Goal: Task Accomplishment & Management: Complete application form

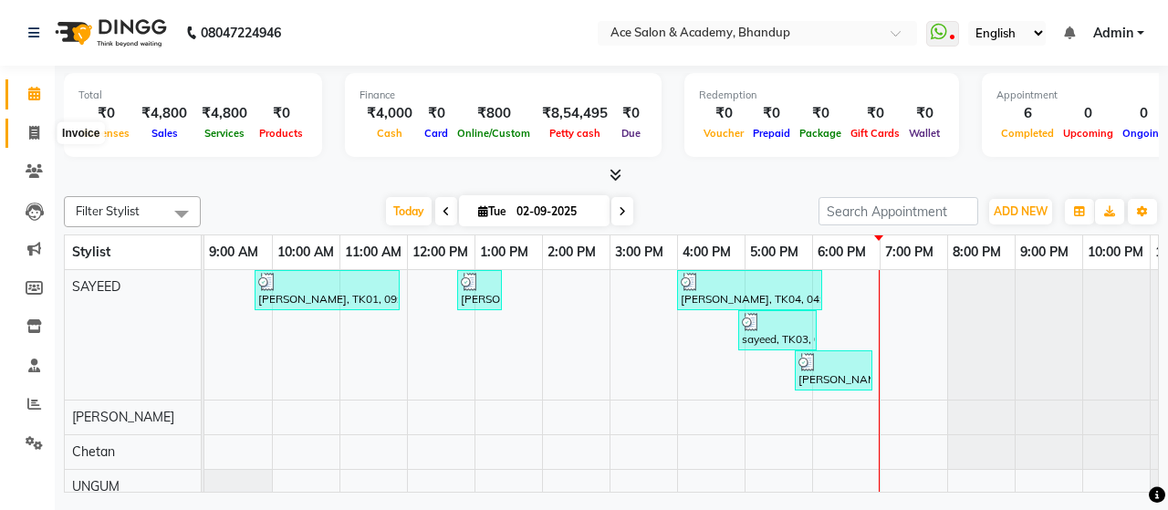
click at [38, 130] on icon at bounding box center [34, 133] width 10 height 14
select select "service"
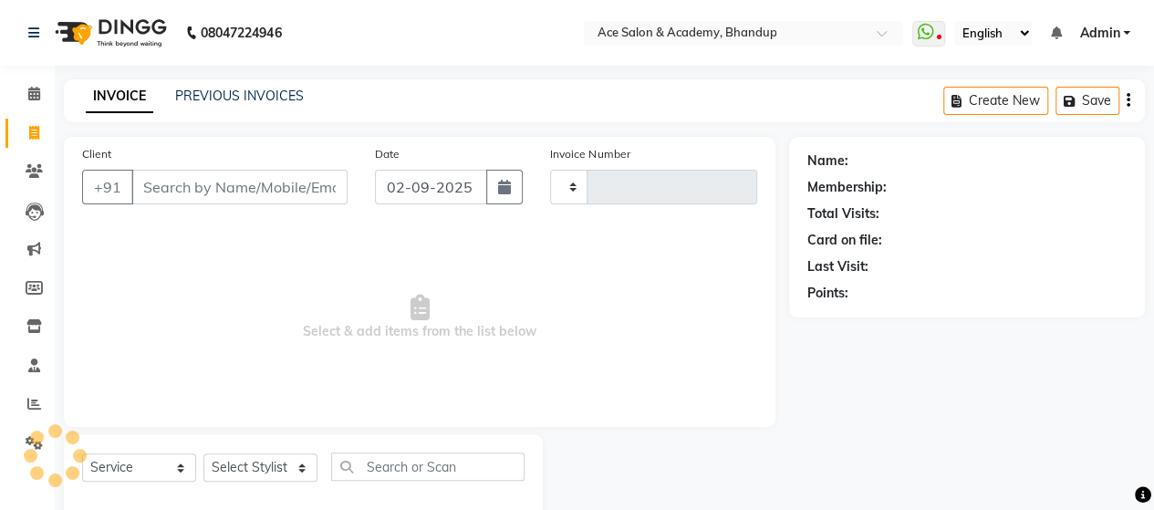
type input "1541"
select select "5800"
click at [254, 183] on input "Client" at bounding box center [239, 187] width 216 height 35
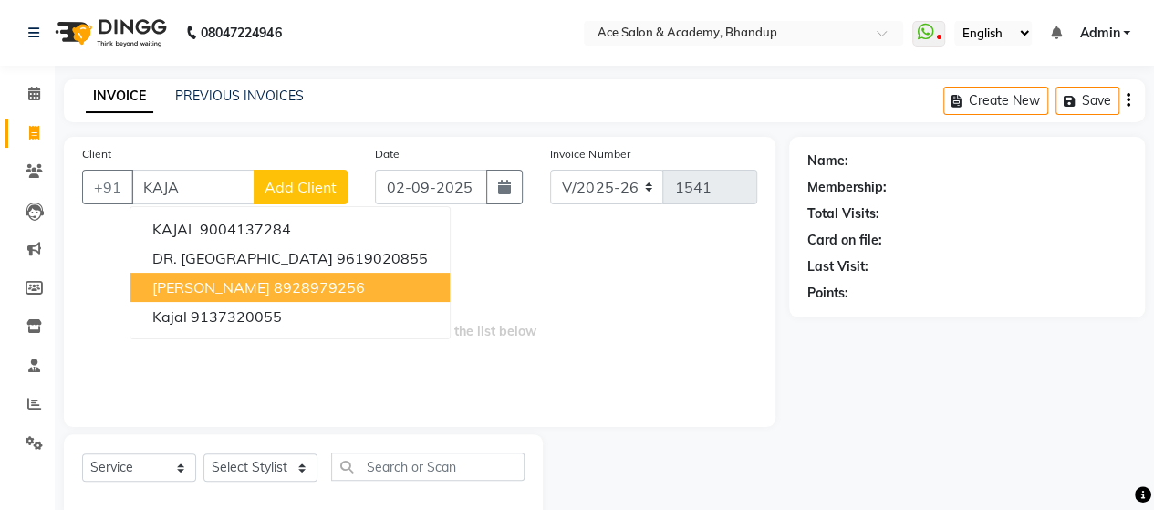
click at [179, 283] on span "[PERSON_NAME]" at bounding box center [211, 287] width 118 height 18
type input "8928979256"
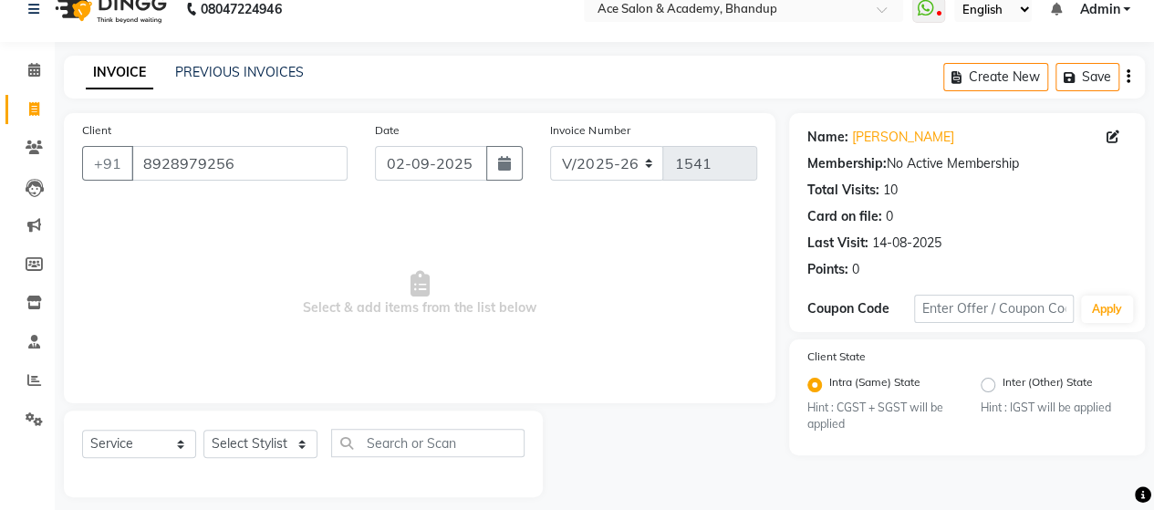
scroll to position [37, 0]
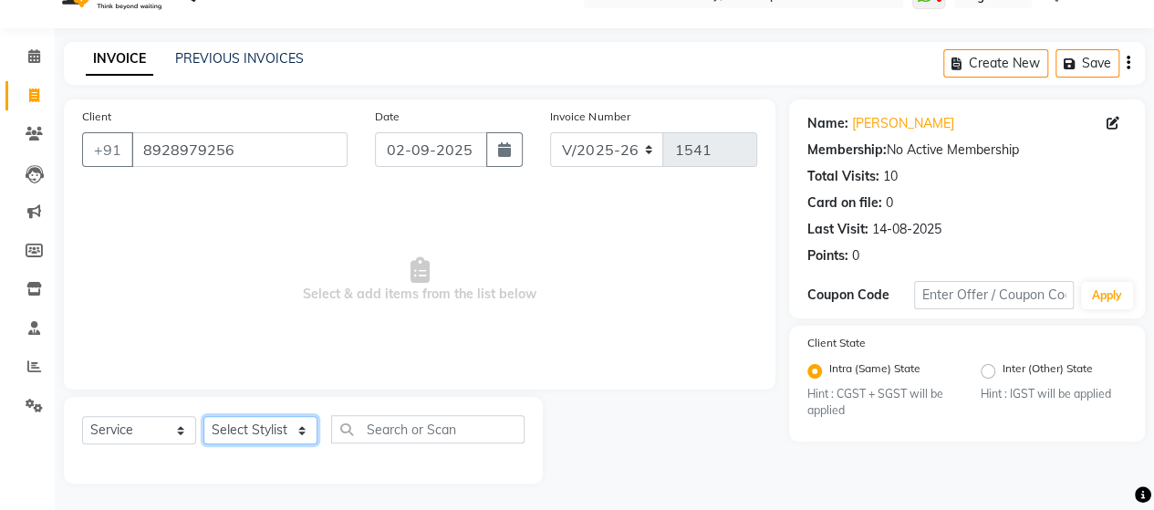
click at [276, 426] on select "Select Stylist ACE SALON Chetan [PERSON_NAME] UNGUM [PERSON_NAME]" at bounding box center [260, 430] width 114 height 28
select select "89012"
click at [203, 416] on select "Select Stylist ACE SALON Chetan [PERSON_NAME] UNGUM [PERSON_NAME]" at bounding box center [260, 430] width 114 height 28
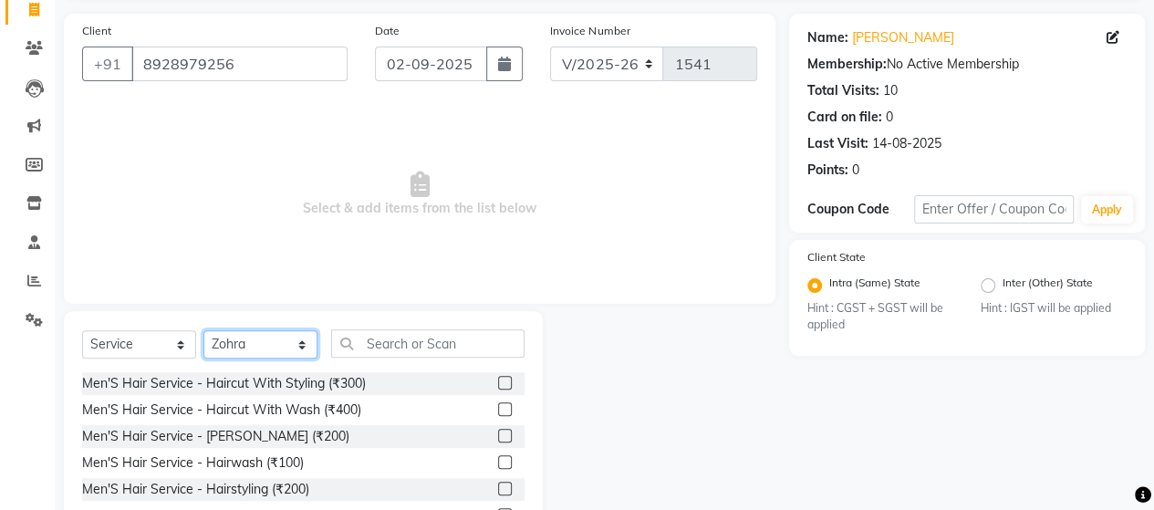
scroll to position [220, 0]
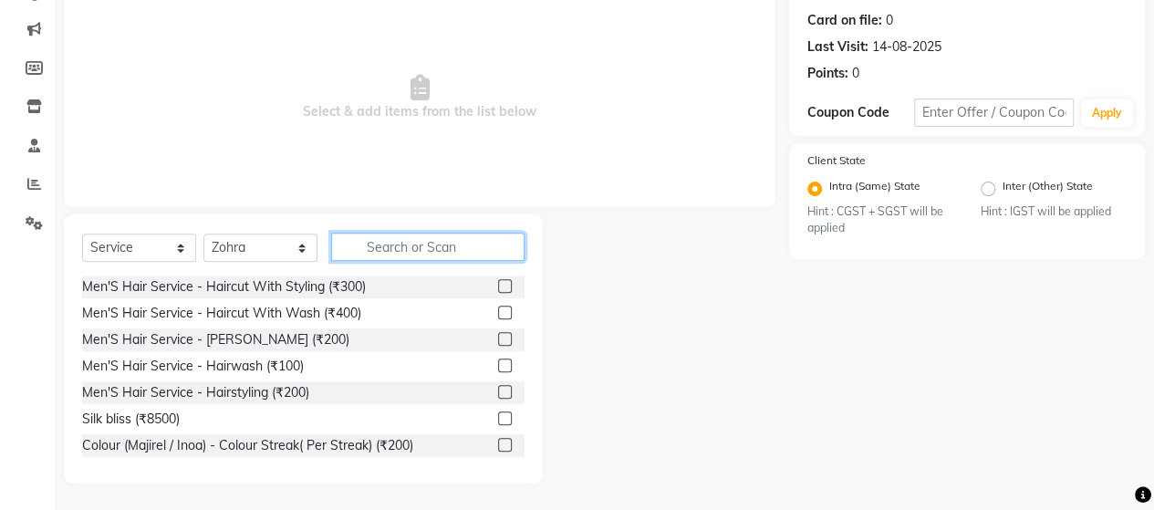
click at [396, 238] on input "text" at bounding box center [427, 247] width 193 height 28
click at [398, 247] on input "text" at bounding box center [427, 247] width 193 height 28
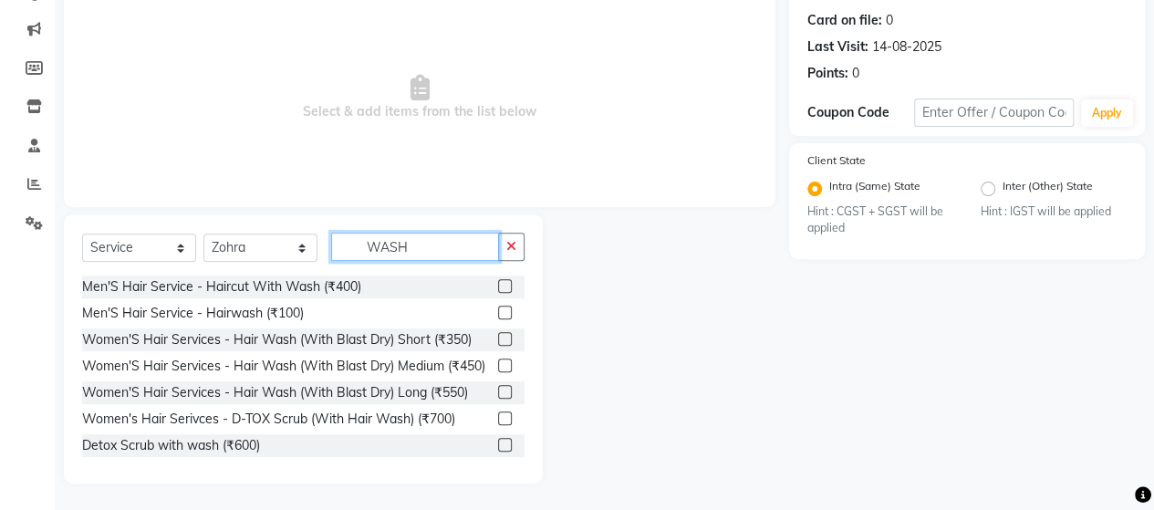
type input "WASH"
click at [498, 372] on label at bounding box center [505, 366] width 14 height 14
click at [498, 372] on input "checkbox" at bounding box center [504, 366] width 12 height 12
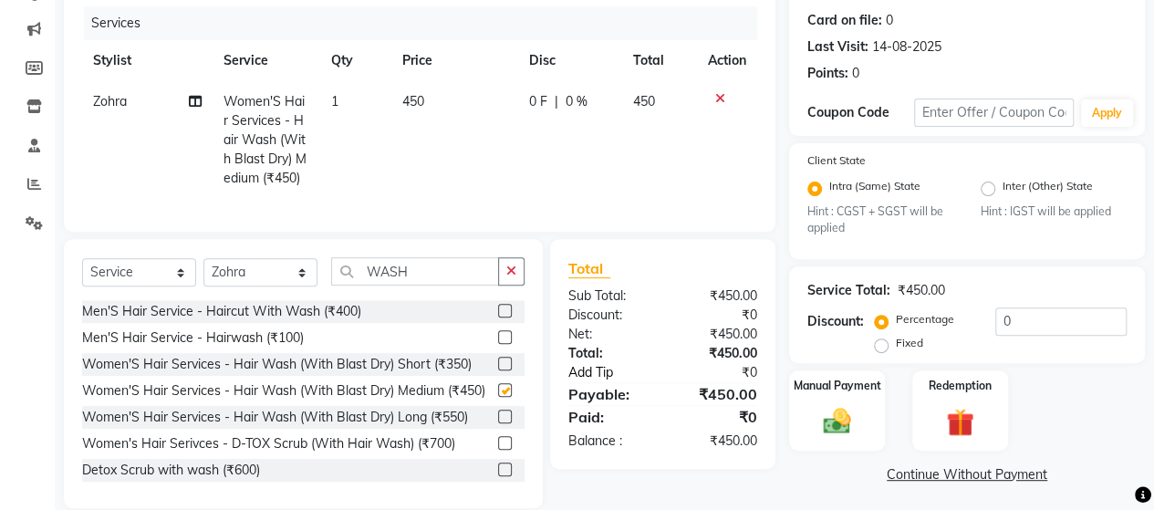
checkbox input "false"
click at [861, 412] on div "Manual Payment" at bounding box center [836, 411] width 99 height 83
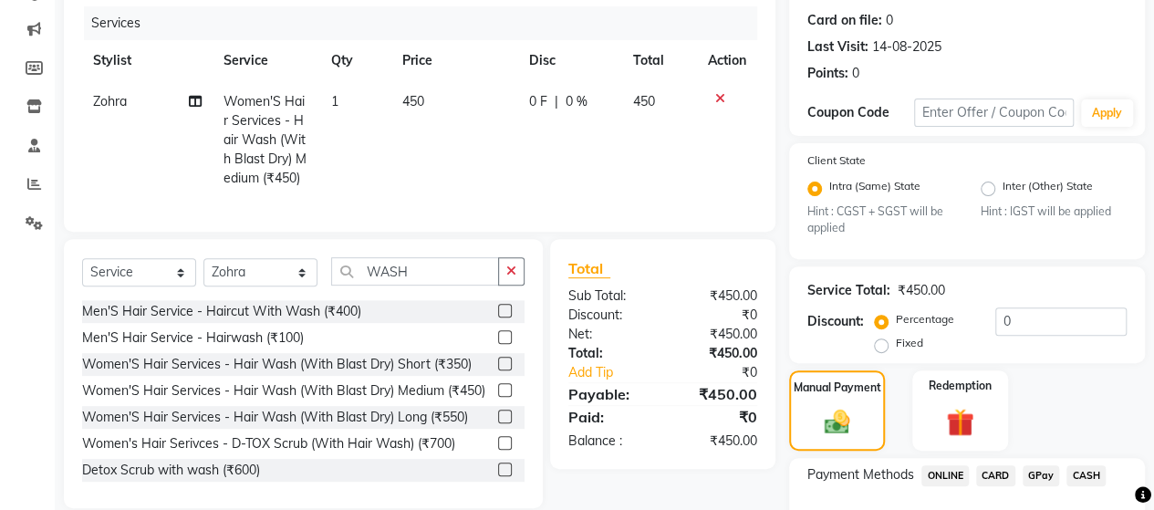
click at [958, 474] on span "ONLINE" at bounding box center [945, 475] width 47 height 21
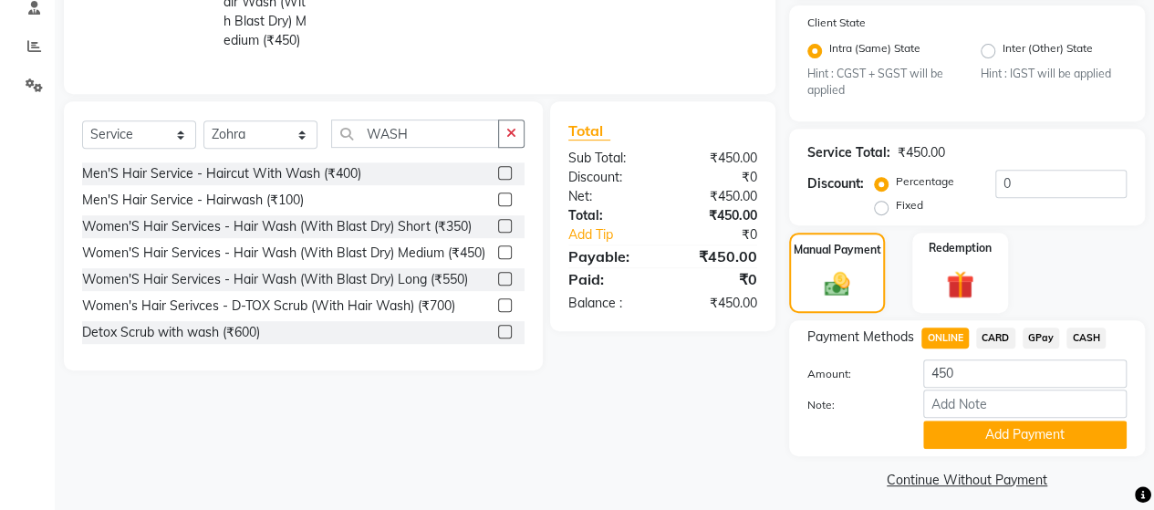
scroll to position [367, 0]
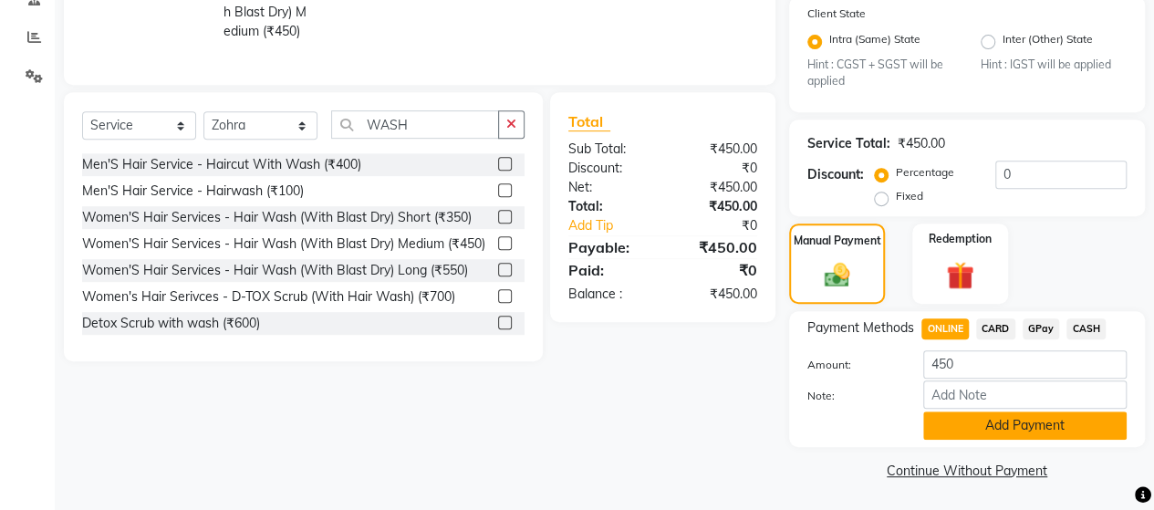
click at [1022, 420] on button "Add Payment" at bounding box center [1024, 426] width 203 height 28
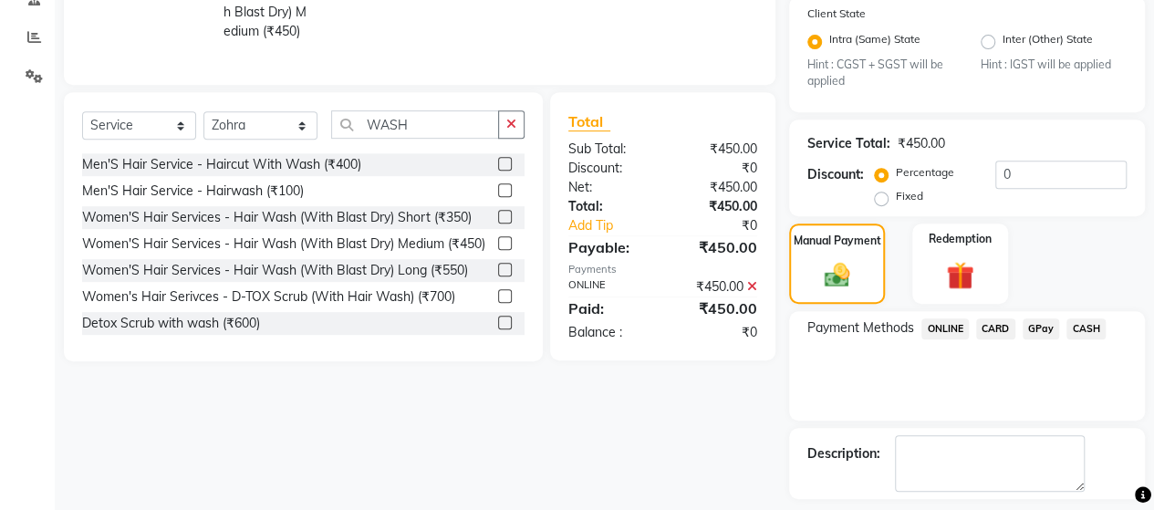
scroll to position [443, 0]
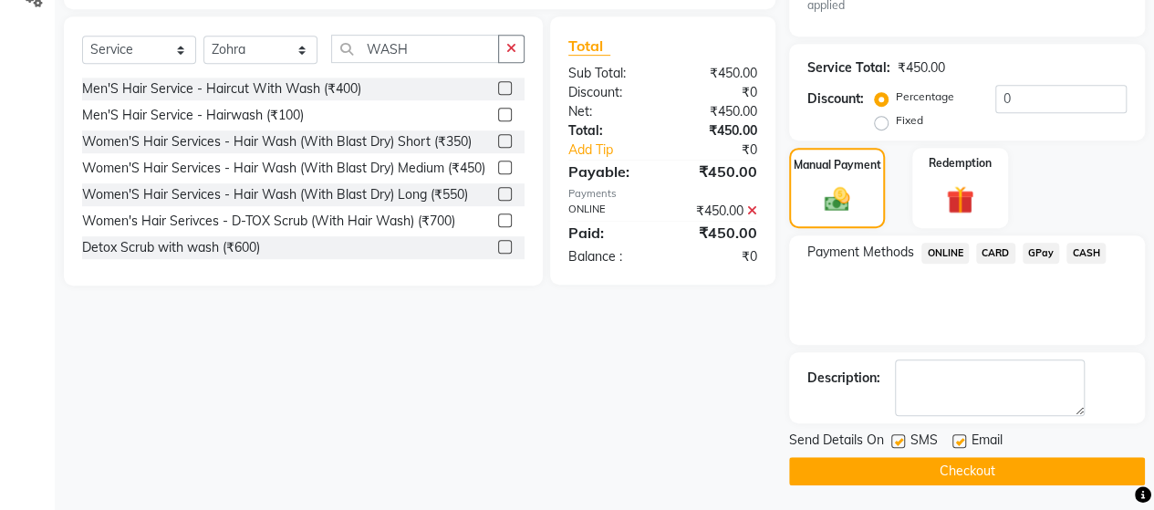
click at [958, 462] on button "Checkout" at bounding box center [967, 471] width 356 height 28
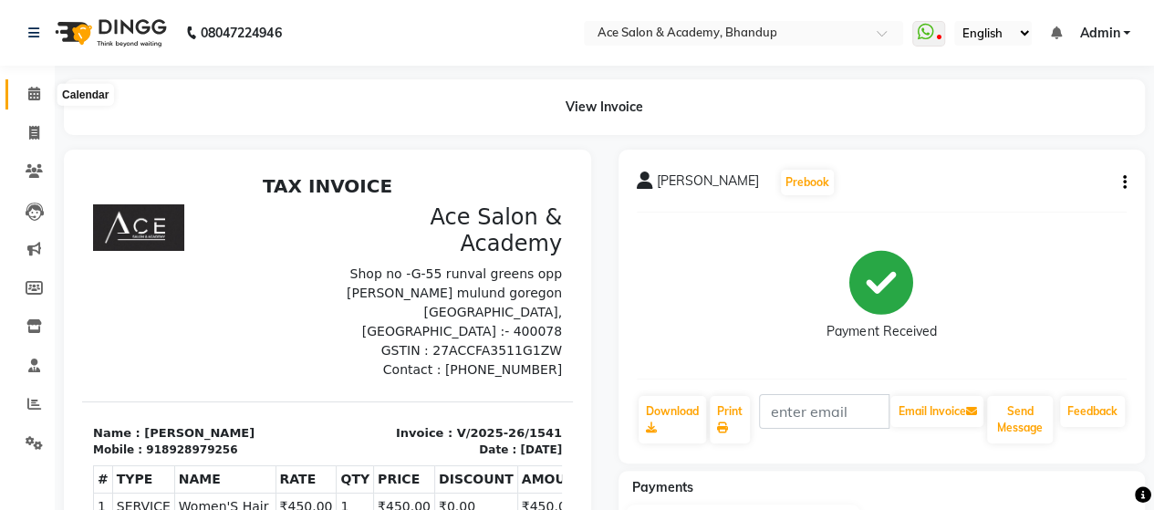
click at [40, 93] on span at bounding box center [34, 94] width 32 height 21
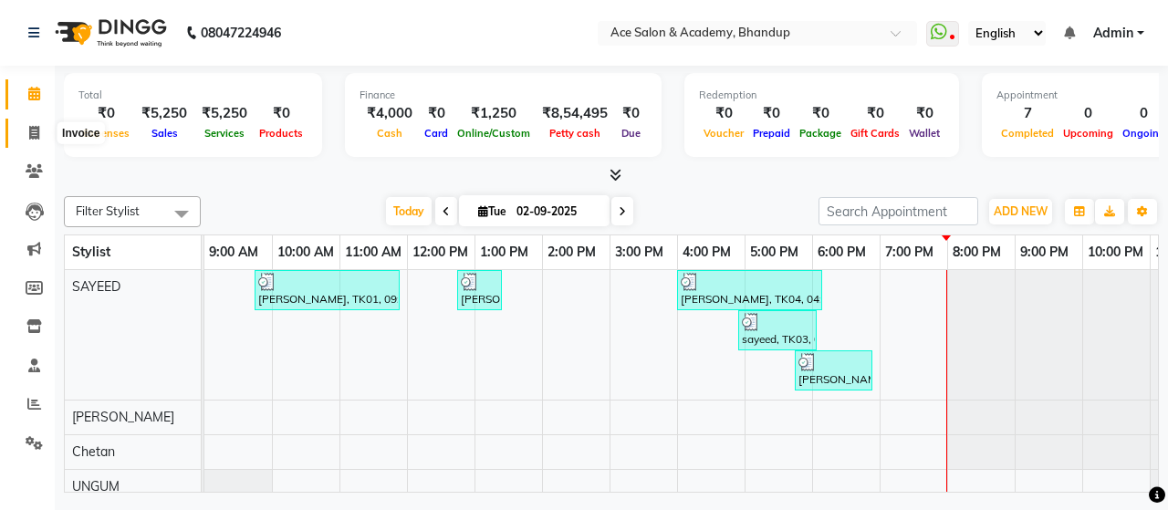
click at [36, 128] on icon at bounding box center [34, 133] width 10 height 14
select select "5800"
select select "service"
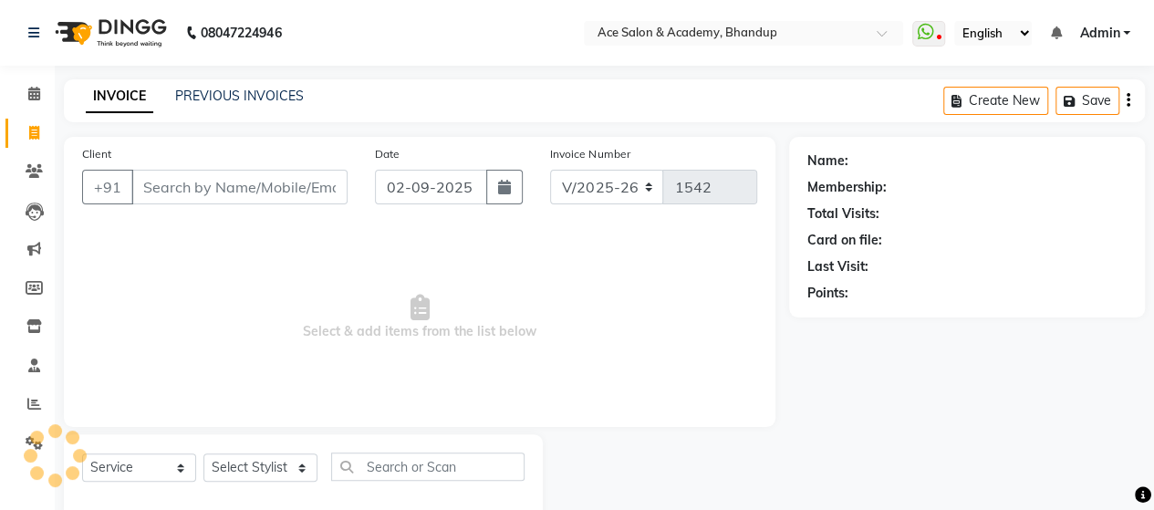
click at [214, 183] on input "Client" at bounding box center [239, 187] width 216 height 35
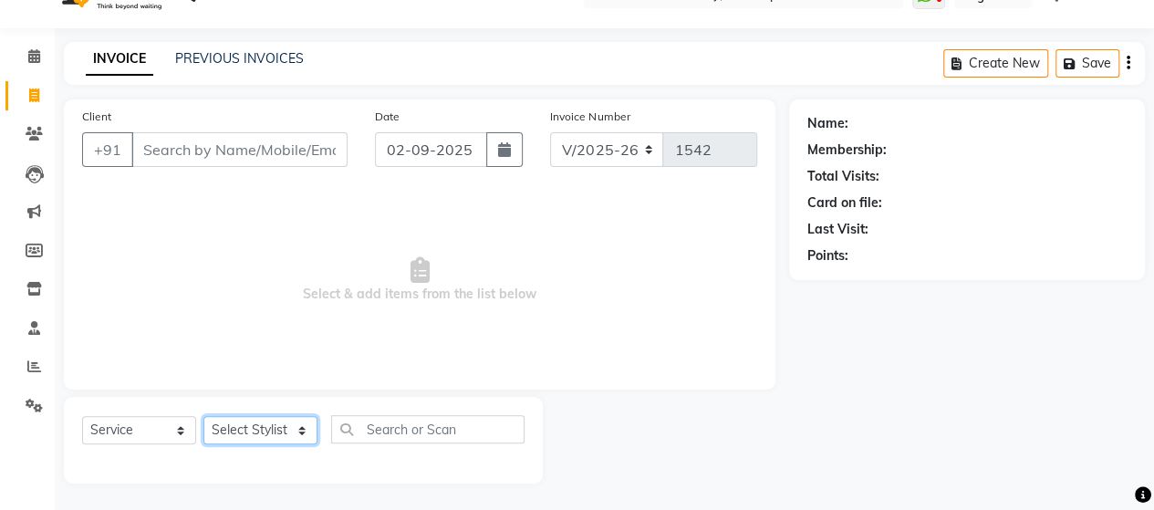
click at [293, 423] on select "Select Stylist ACE SALON Chetan [PERSON_NAME] UNGUM [PERSON_NAME]" at bounding box center [260, 430] width 114 height 28
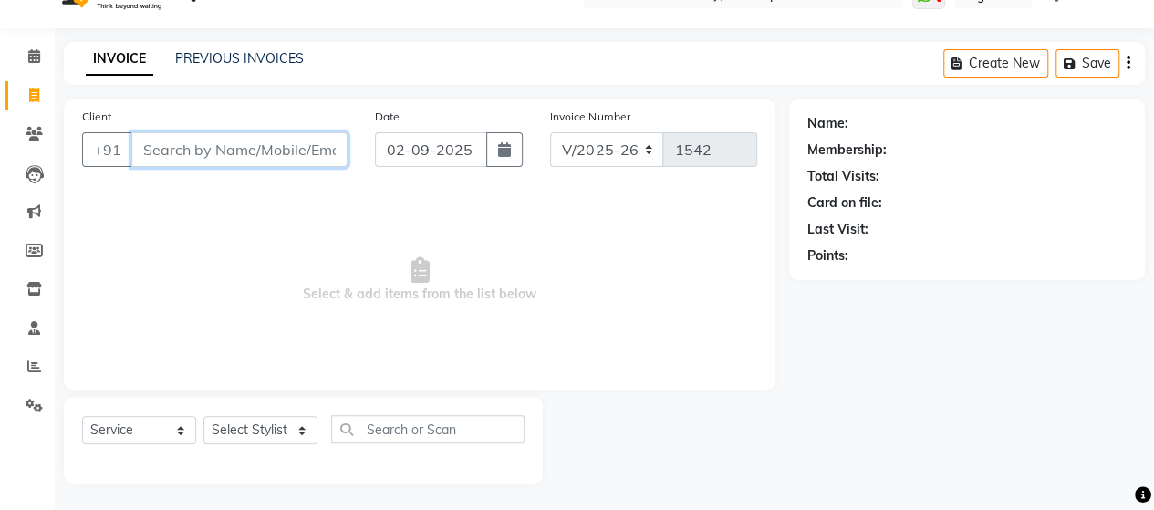
click at [245, 149] on input "Client" at bounding box center [239, 149] width 216 height 35
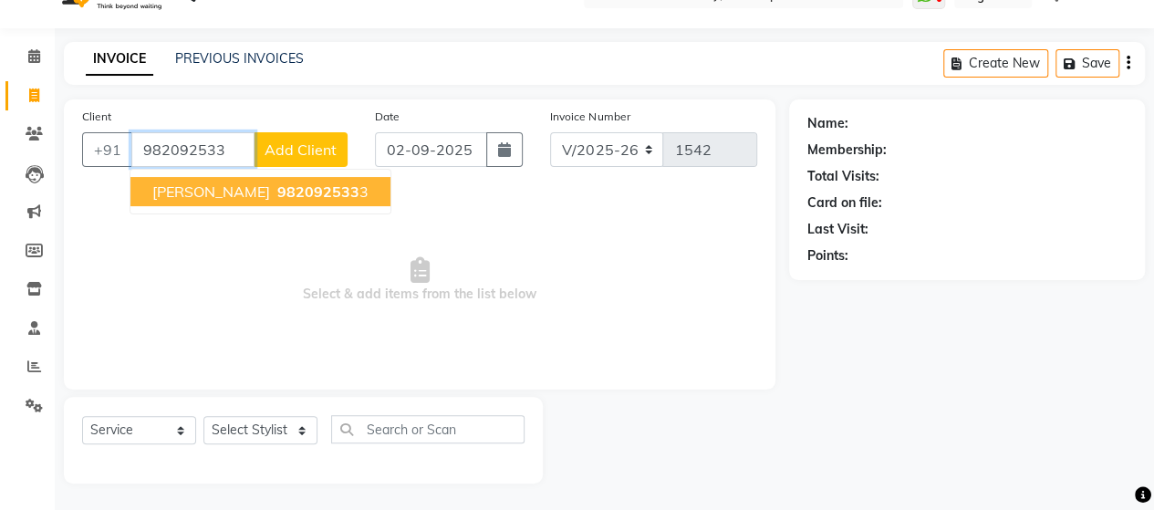
click at [234, 187] on button "[PERSON_NAME] 982092533 3" at bounding box center [260, 191] width 260 height 29
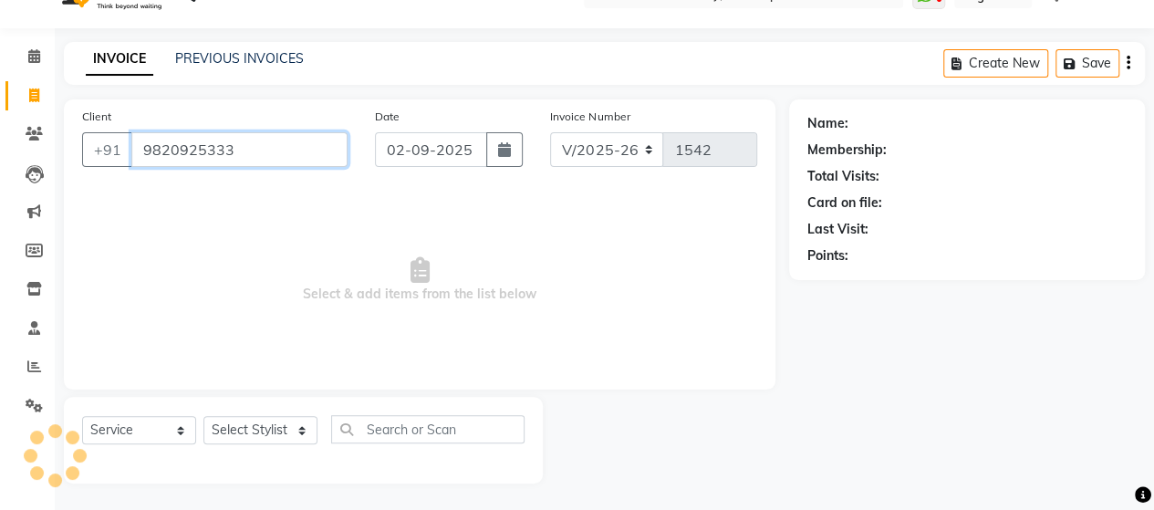
type input "9820925333"
select select "1: Object"
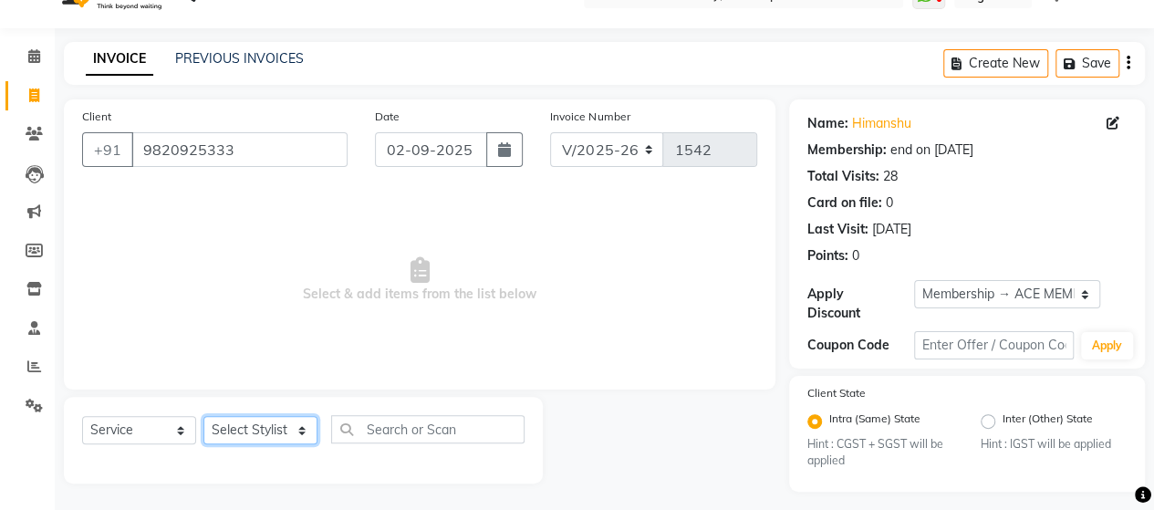
click at [277, 430] on select "Select Stylist ACE SALON Chetan [PERSON_NAME] UNGUM [PERSON_NAME]" at bounding box center [260, 430] width 114 height 28
select select "40243"
click at [203, 416] on select "Select Stylist ACE SALON Chetan [PERSON_NAME] UNGUM [PERSON_NAME]" at bounding box center [260, 430] width 114 height 28
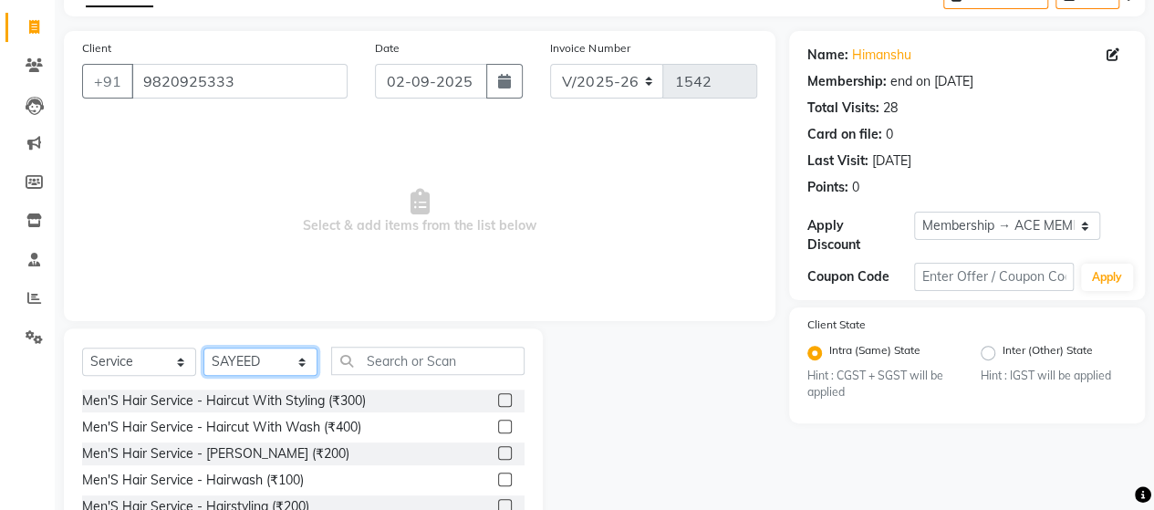
scroll to position [220, 0]
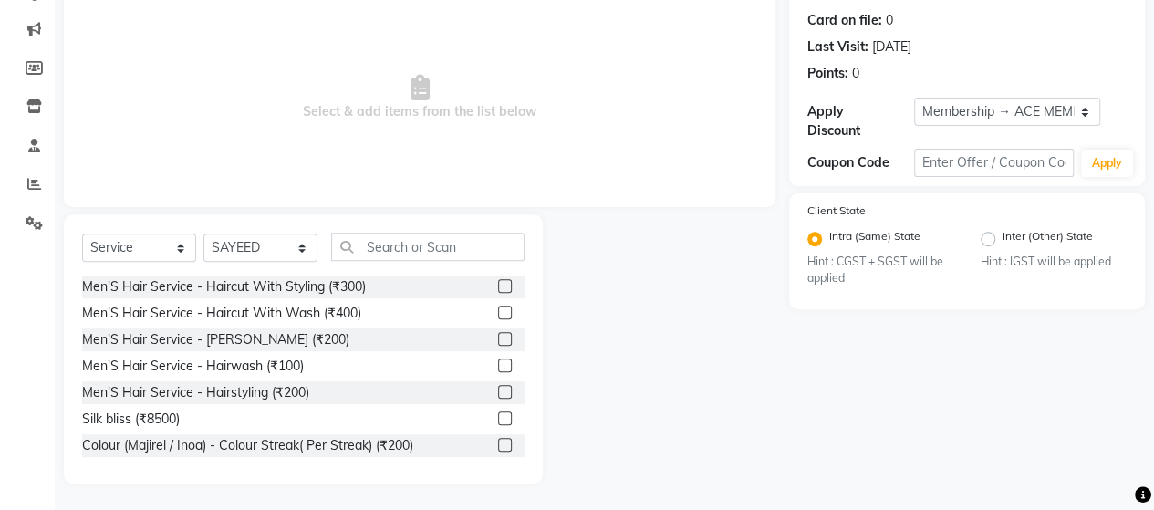
click at [498, 286] on label at bounding box center [505, 286] width 14 height 14
click at [498, 286] on input "checkbox" at bounding box center [504, 287] width 12 height 12
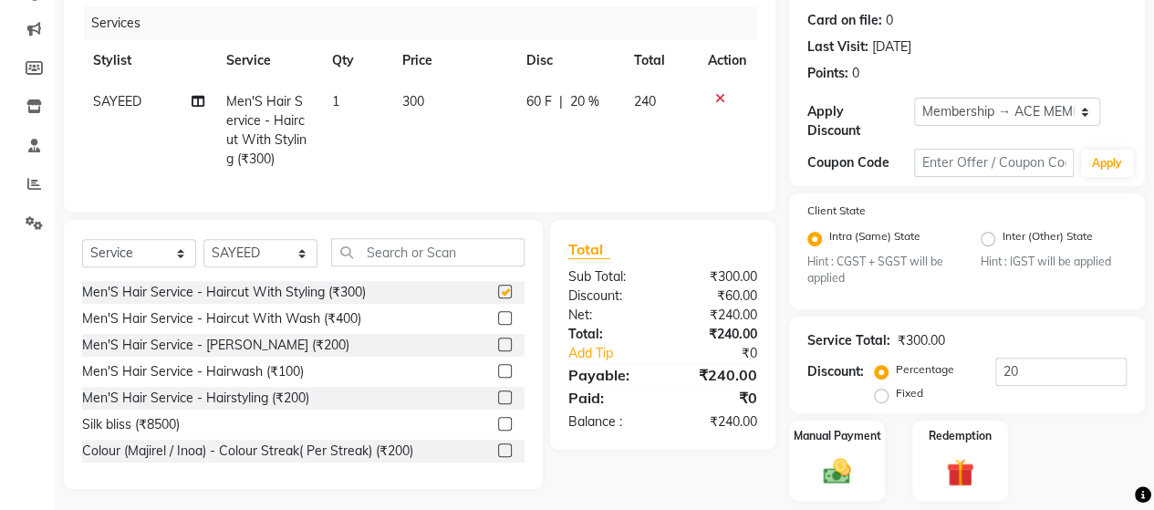
checkbox input "false"
click at [498, 351] on label at bounding box center [505, 345] width 14 height 14
click at [498, 351] on input "checkbox" at bounding box center [504, 345] width 12 height 12
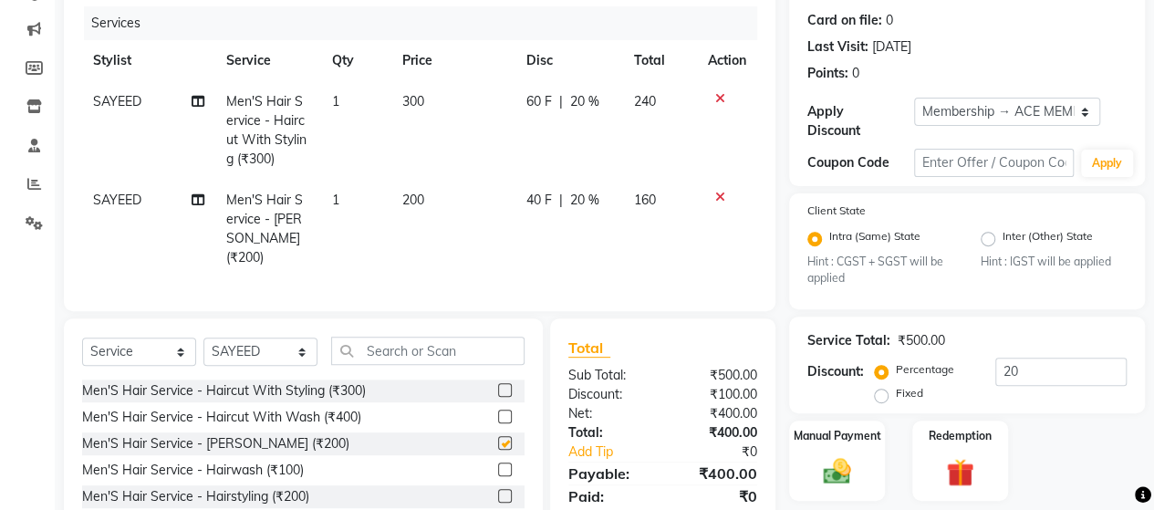
checkbox input "false"
click at [718, 95] on icon at bounding box center [720, 98] width 10 height 13
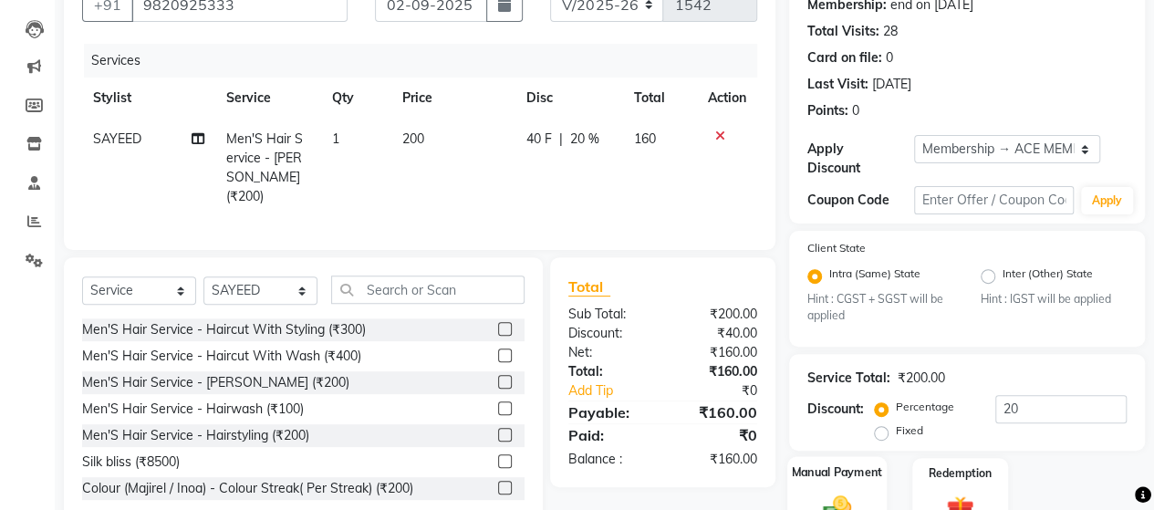
scroll to position [274, 0]
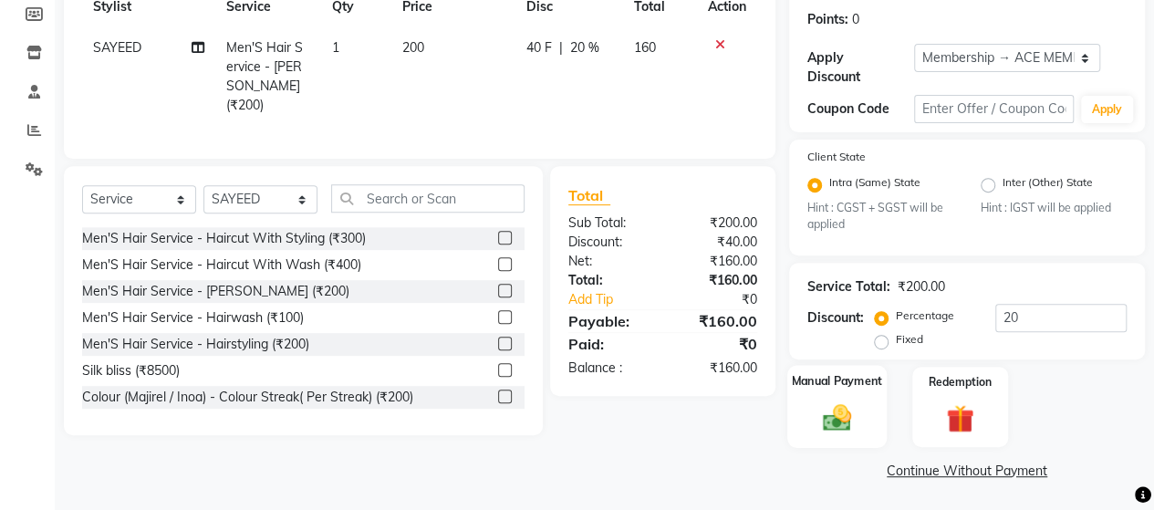
click at [841, 412] on img at bounding box center [837, 417] width 47 height 33
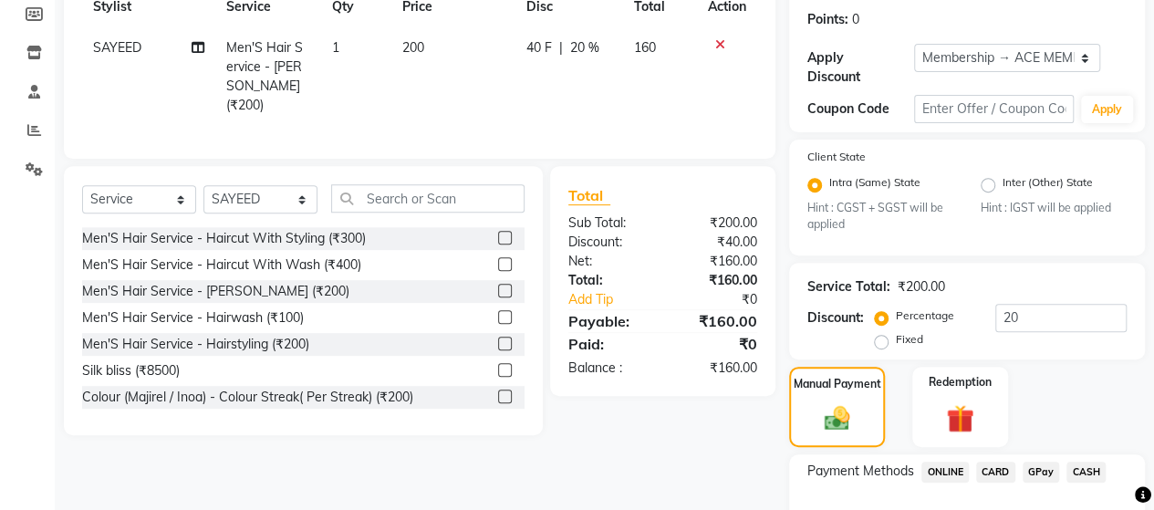
click at [951, 465] on span "ONLINE" at bounding box center [945, 472] width 47 height 21
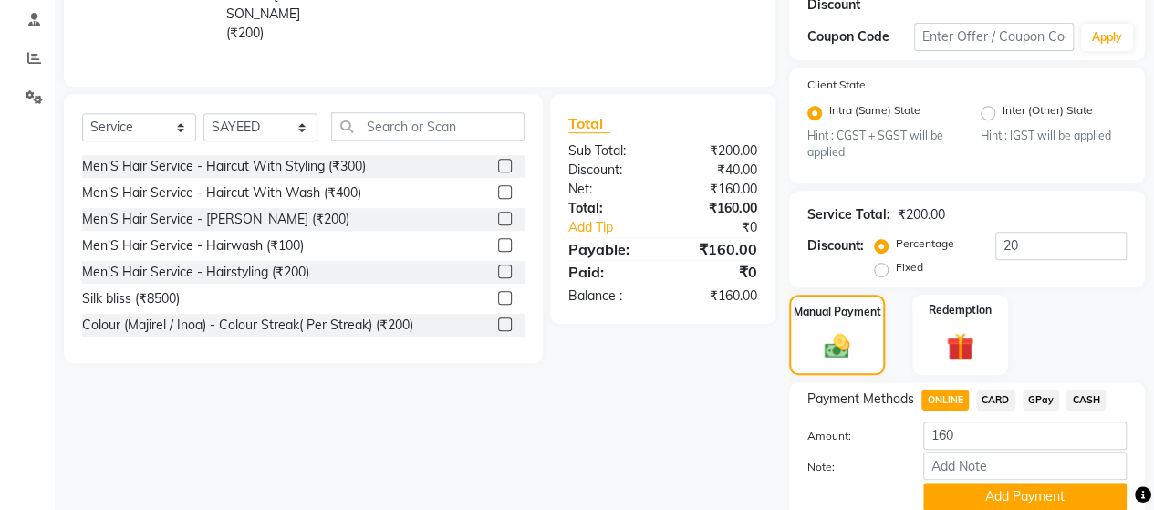
scroll to position [417, 0]
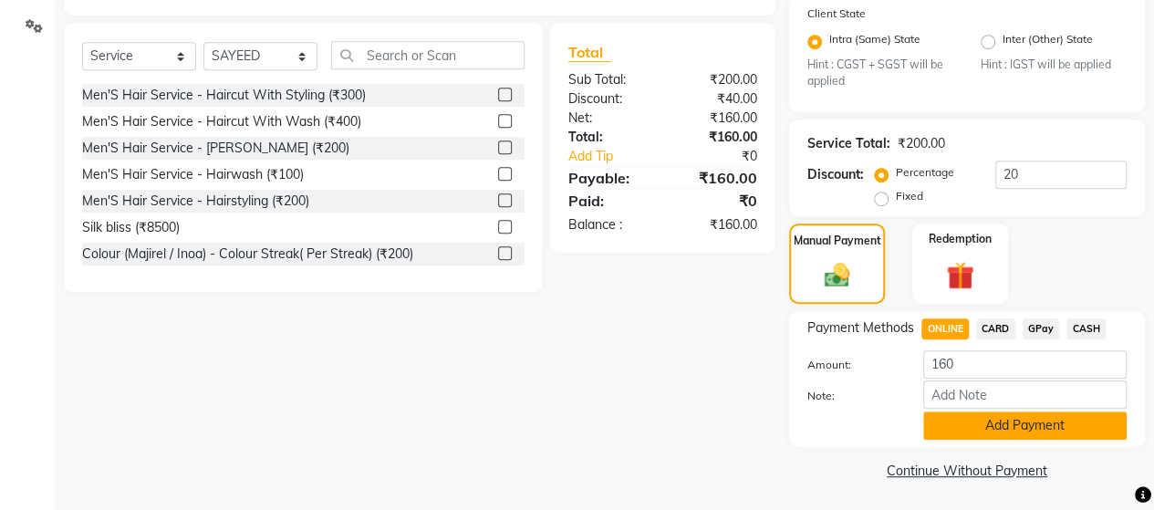
click at [979, 422] on button "Add Payment" at bounding box center [1024, 426] width 203 height 28
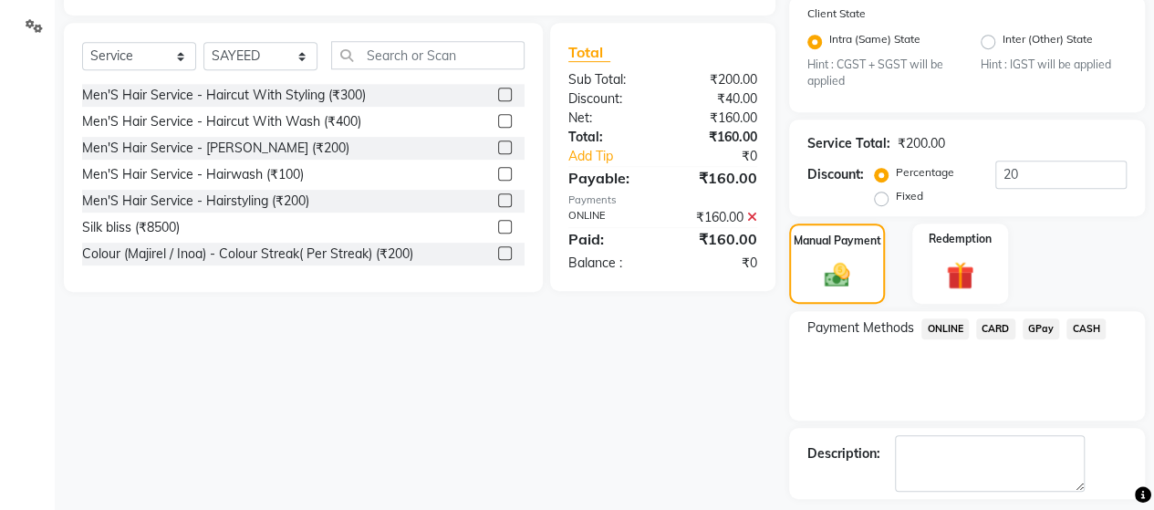
scroll to position [493, 0]
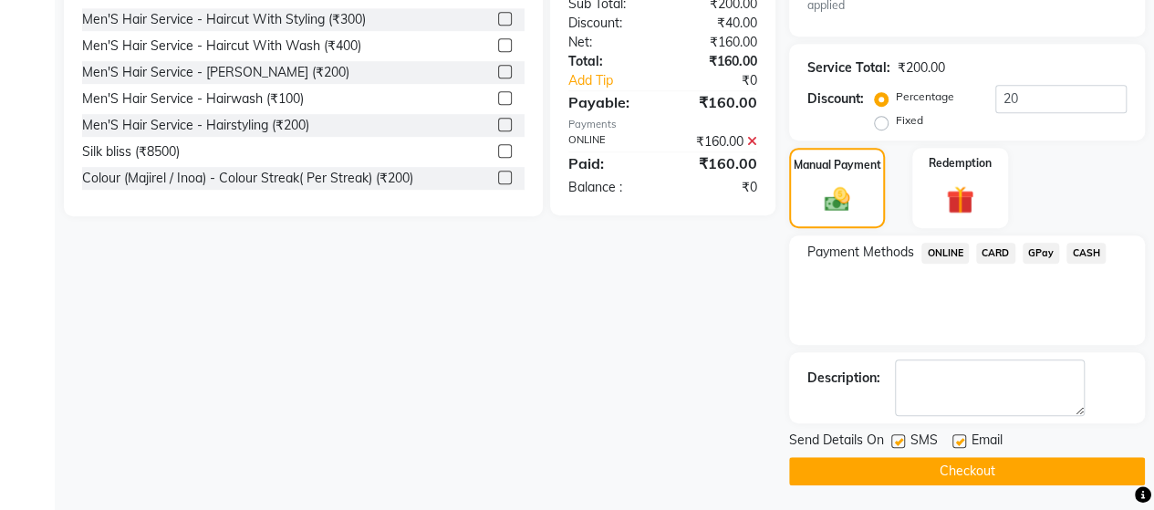
click at [962, 465] on button "Checkout" at bounding box center [967, 471] width 356 height 28
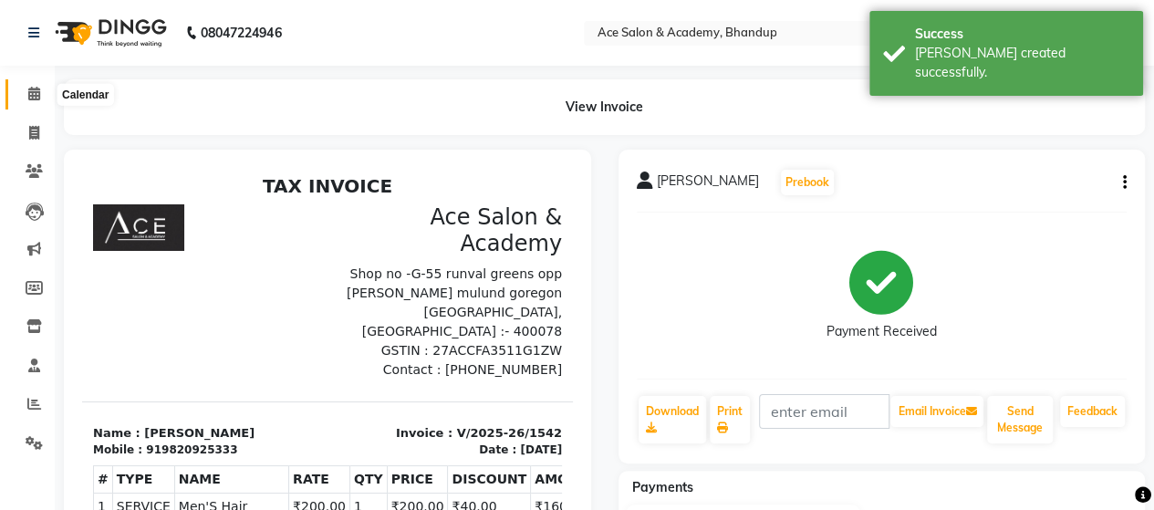
click at [33, 89] on icon at bounding box center [34, 94] width 12 height 14
